Goal: Find specific page/section: Find specific page/section

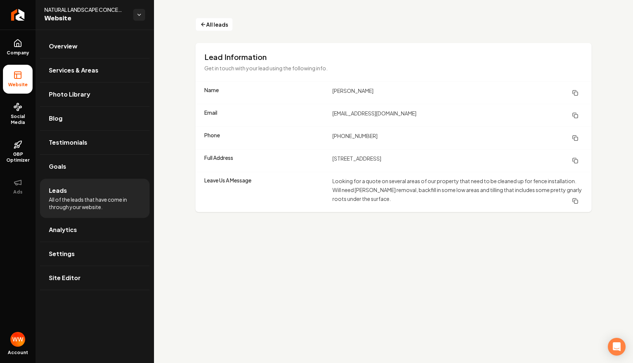
click at [211, 16] on div "All leads Lead Information Get in touch with your lead using the following info…" at bounding box center [393, 115] width 479 height 230
click at [209, 22] on span "All leads" at bounding box center [217, 25] width 22 height 8
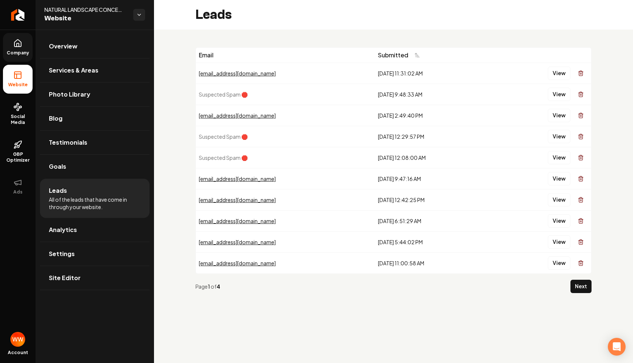
click at [17, 51] on span "Company" at bounding box center [18, 53] width 29 height 6
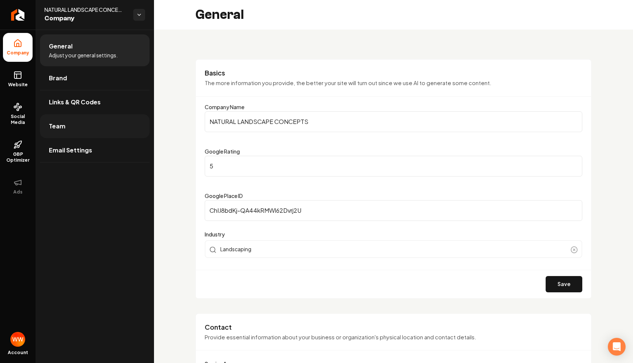
click at [76, 133] on link "Team" at bounding box center [95, 126] width 110 height 24
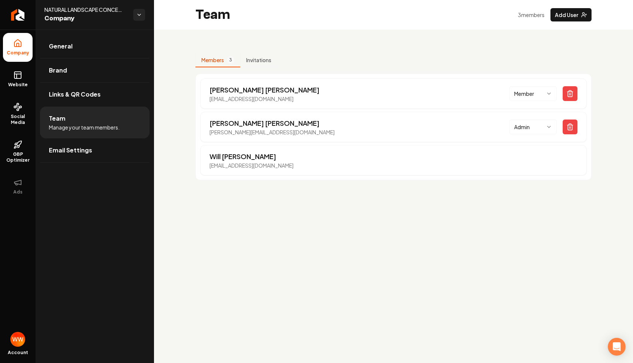
click at [325, 204] on main "Team 3 member s Add User Members 3 Invitations [PERSON_NAME] [EMAIL_ADDRESS][DO…" at bounding box center [393, 181] width 479 height 363
